Goal: Navigation & Orientation: Find specific page/section

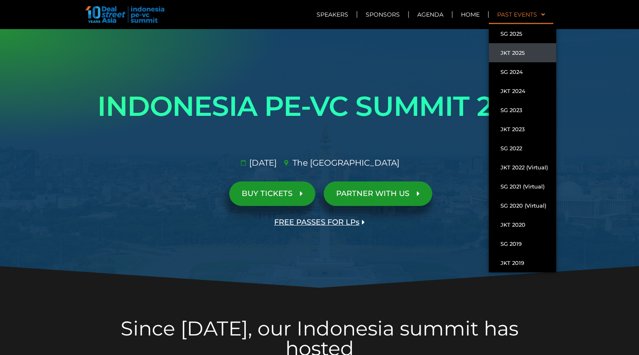
click at [512, 54] on link "JKT 2025" at bounding box center [522, 52] width 67 height 19
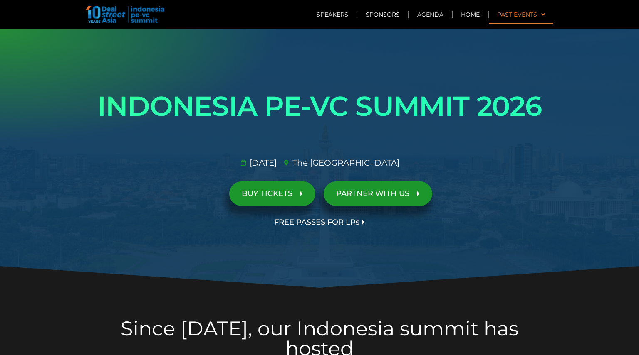
click at [520, 14] on link "Past Events" at bounding box center [521, 14] width 64 height 19
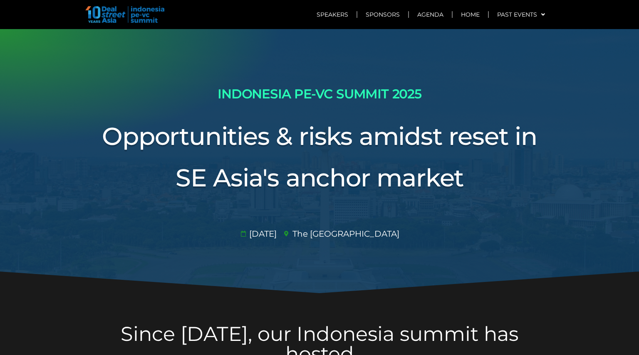
click at [174, 97] on h2 "INDONESIA PE-VC SUMMIT 2025" at bounding box center [319, 94] width 466 height 22
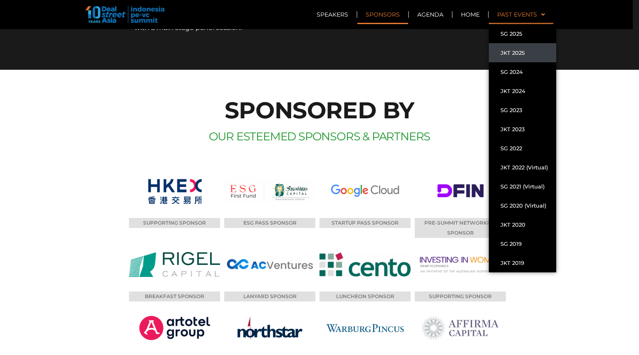
scroll to position [5577, 0]
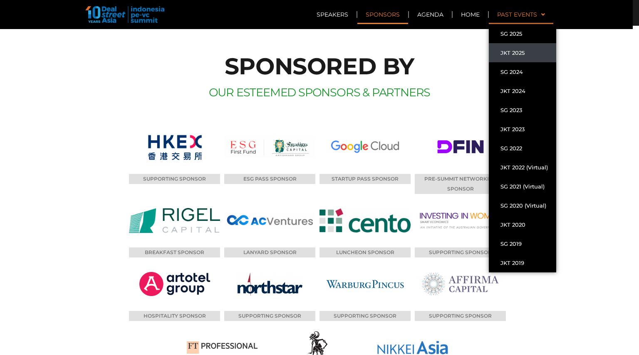
click at [602, 99] on section "SPONSORED BY OUR ESTEEMED SPONSORS & PARTNERS SUPPORTING SPONSOR ESG PASS SPONS…" at bounding box center [319, 242] width 639 height 432
